Goal: Task Accomplishment & Management: Manage account settings

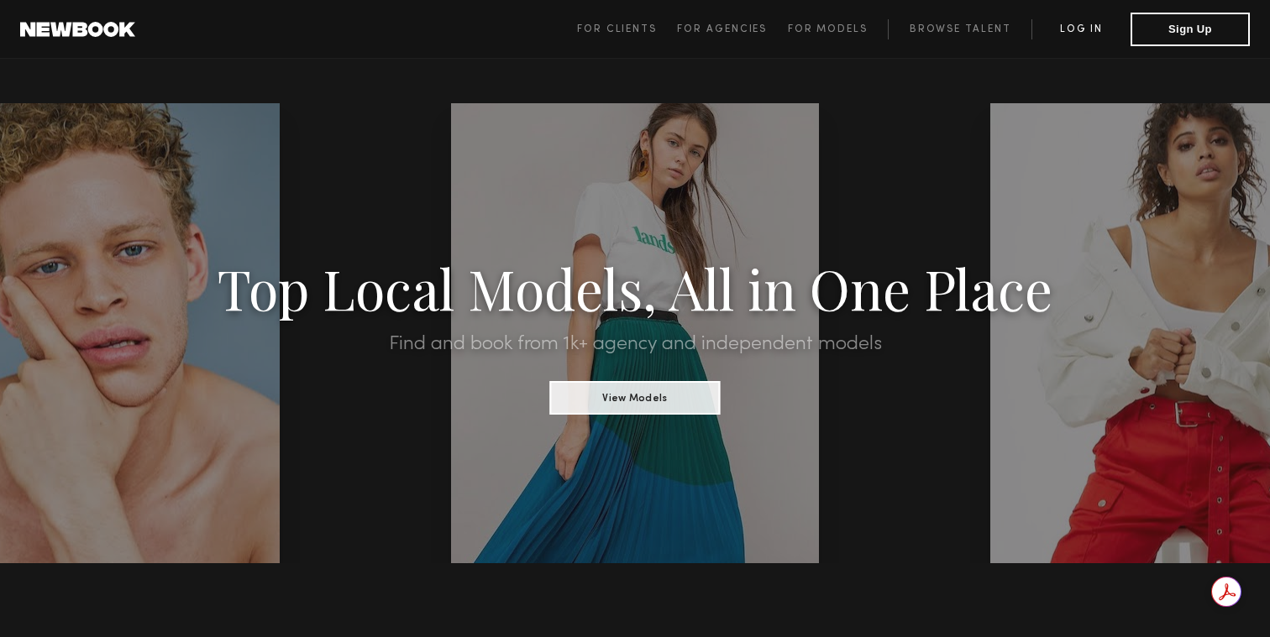
click at [1081, 33] on link "Log in" at bounding box center [1080, 29] width 99 height 20
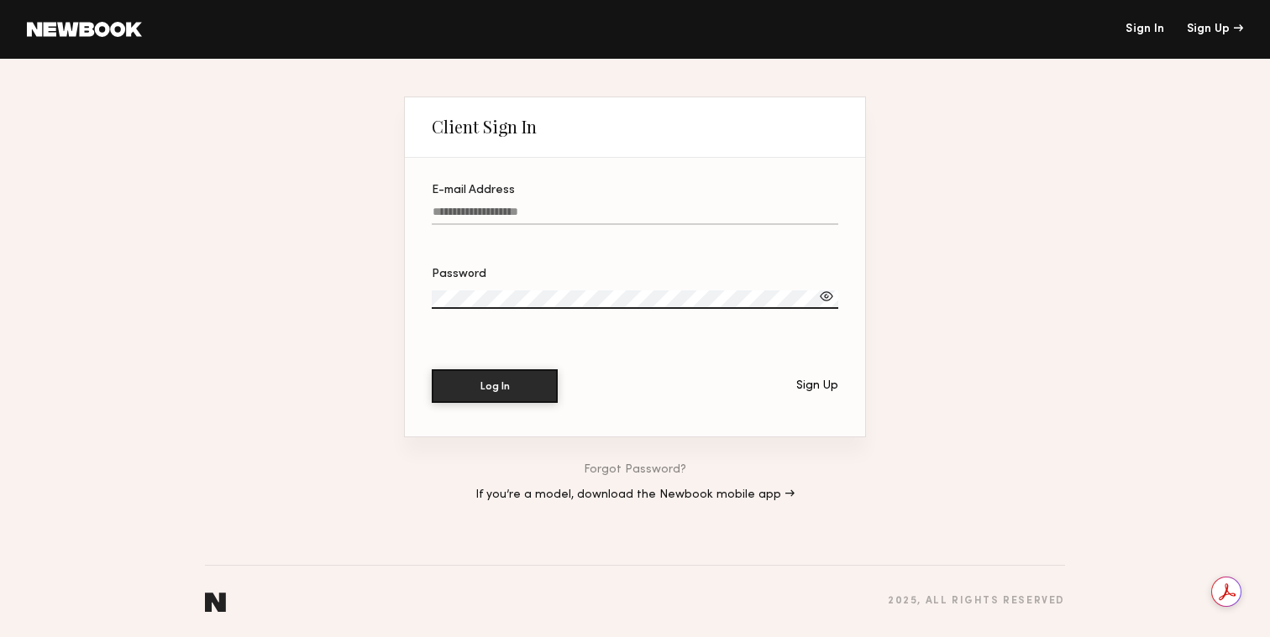
click at [627, 207] on input "E-mail Address" at bounding box center [635, 215] width 407 height 19
type input "**********"
click at [826, 301] on div at bounding box center [826, 296] width 17 height 17
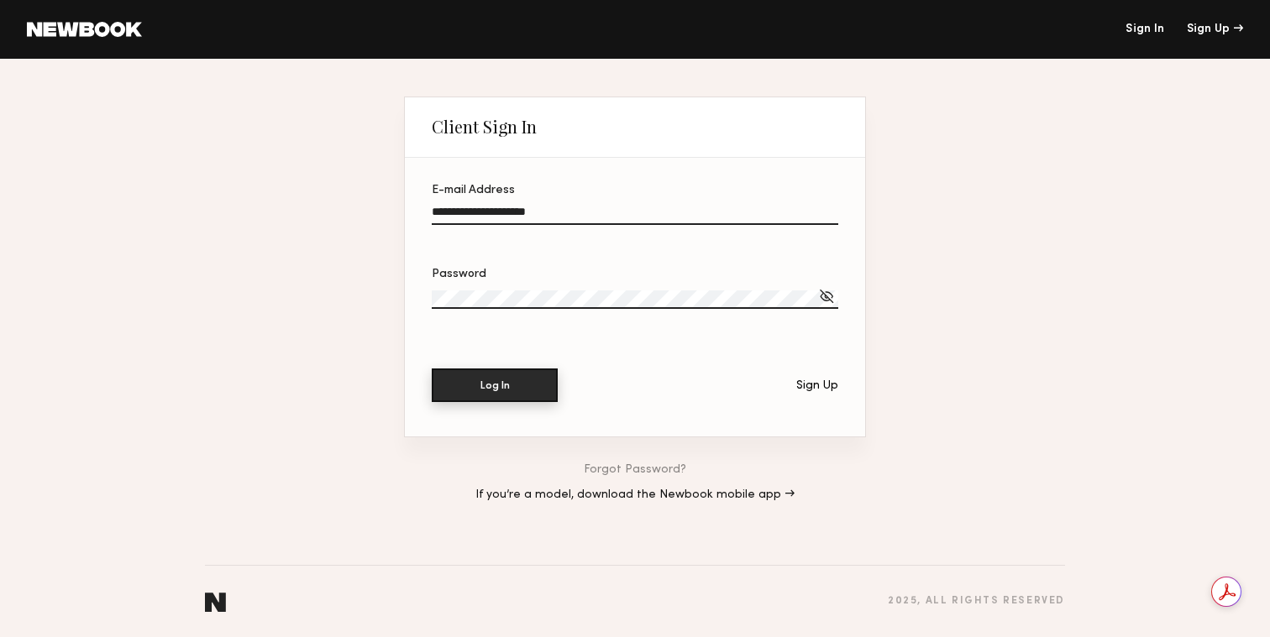
click at [521, 387] on button "Log In" at bounding box center [495, 386] width 126 height 34
click at [464, 399] on button "Log In" at bounding box center [495, 386] width 126 height 34
click at [501, 386] on button "Log In" at bounding box center [495, 386] width 126 height 34
click at [646, 417] on div "Please enter a correct email and password." at bounding box center [556, 419] width 249 height 13
click at [1154, 29] on link "Sign In" at bounding box center [1144, 30] width 39 height 12
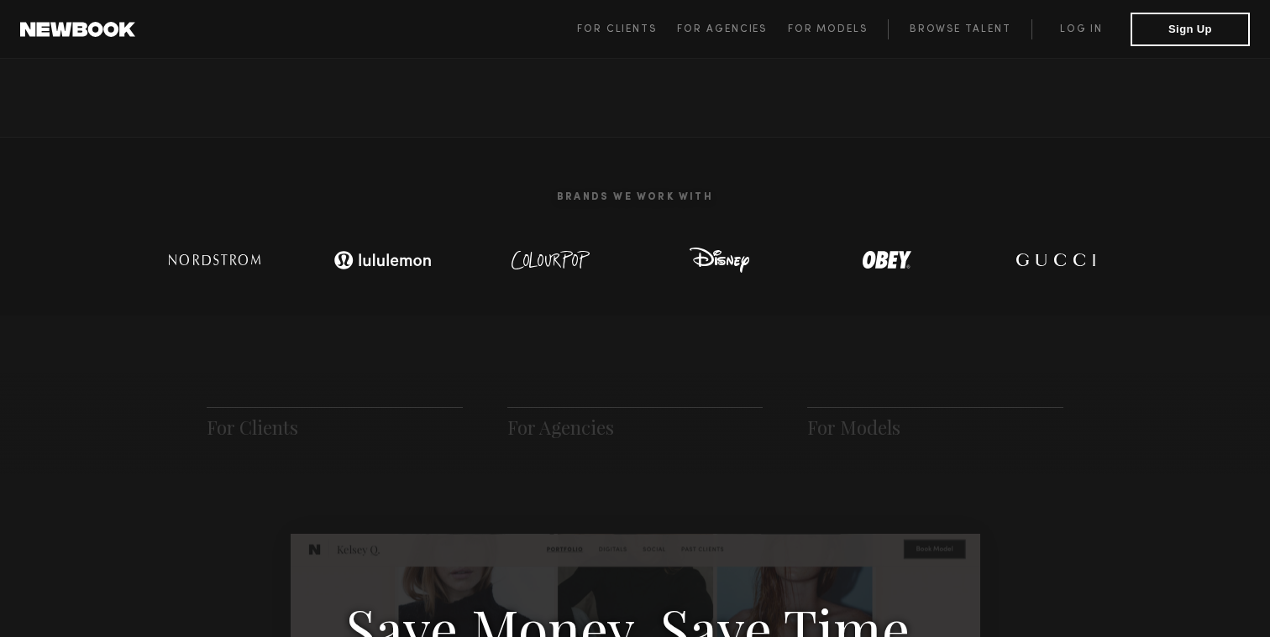
scroll to position [524, 0]
